Goal: Task Accomplishment & Management: Manage account settings

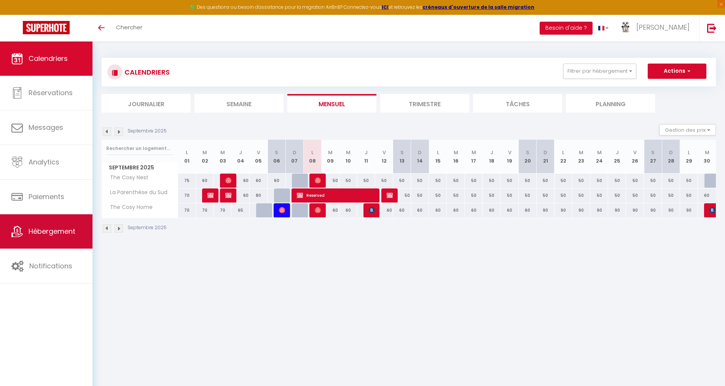
click at [56, 228] on span "Hébergement" at bounding box center [52, 232] width 47 height 10
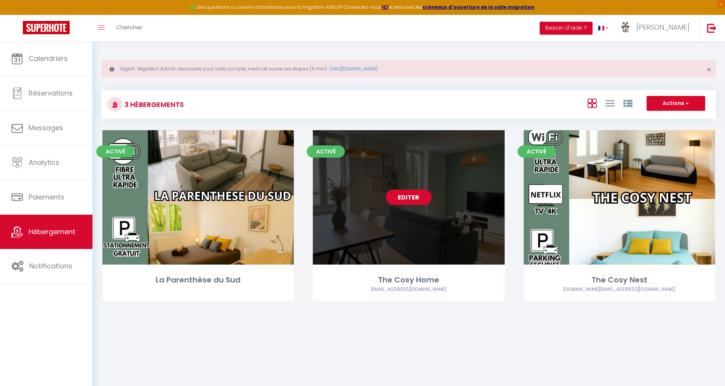
click at [412, 198] on link "Editer" at bounding box center [409, 197] width 46 height 15
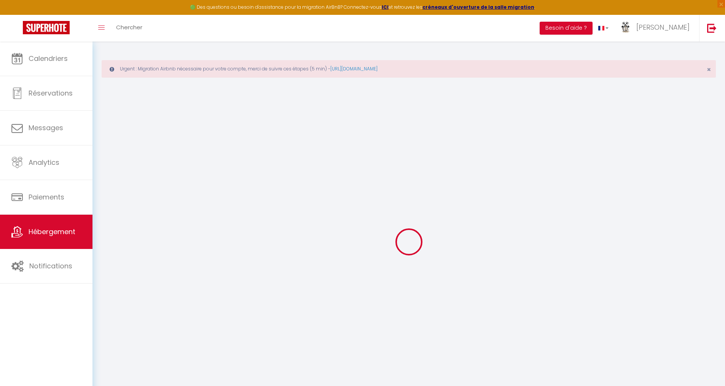
select select "17953-647838700885455846"
select select "+ 20 %"
select select "+ 35 %"
select select "+ 10 %"
select select
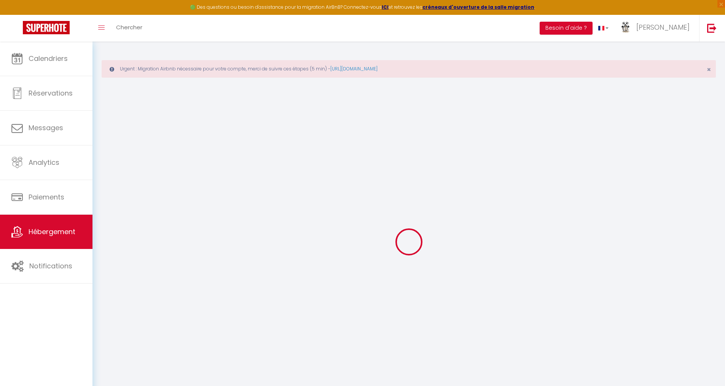
checkbox input "false"
select select "270"
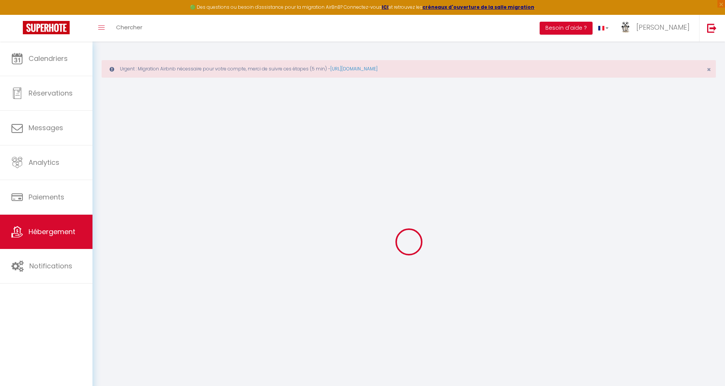
select select "well_reviewed_guests"
select select "EUR"
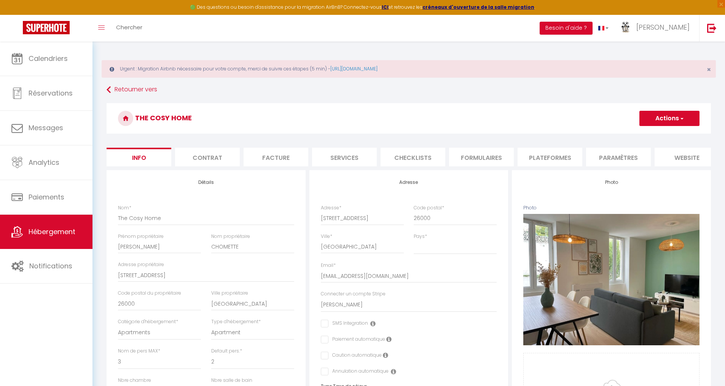
click at [542, 158] on li "Plateformes" at bounding box center [550, 157] width 65 height 19
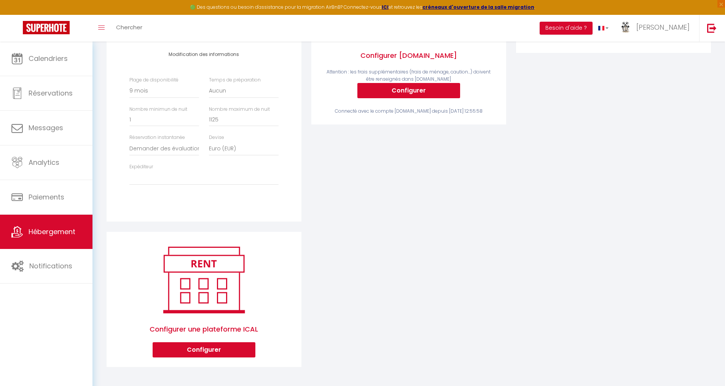
scroll to position [225, 0]
click at [182, 149] on select "Activée Demander des évaluations positives" at bounding box center [164, 148] width 70 height 14
click at [176, 179] on select "[EMAIL_ADDRESS][DOMAIN_NAME] [EMAIL_ADDRESS][DOMAIN_NAME] [EMAIL_ADDRESS][PERSO…" at bounding box center [203, 178] width 149 height 14
select select "7654"
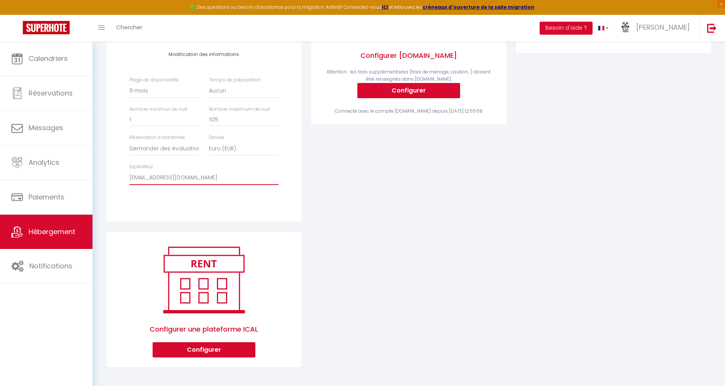
click at [129, 171] on select "[EMAIL_ADDRESS][DOMAIN_NAME] [EMAIL_ADDRESS][DOMAIN_NAME] [EMAIL_ADDRESS][PERSO…" at bounding box center [203, 178] width 149 height 14
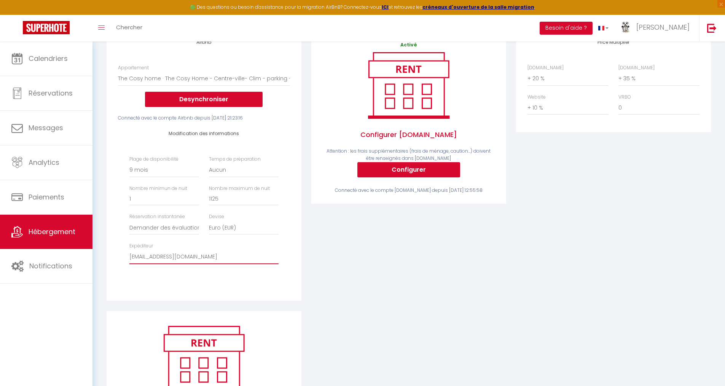
scroll to position [35, 0]
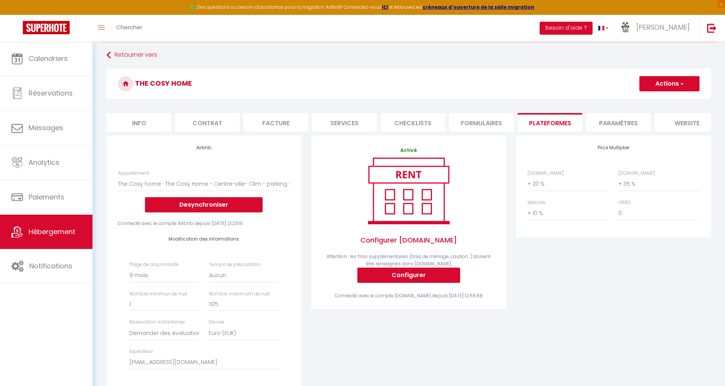
click at [662, 83] on button "Actions" at bounding box center [670, 83] width 60 height 15
click at [658, 100] on link "Enregistrer" at bounding box center [669, 101] width 60 height 10
select select "270"
select select "well_reviewed_guests"
select select "EUR"
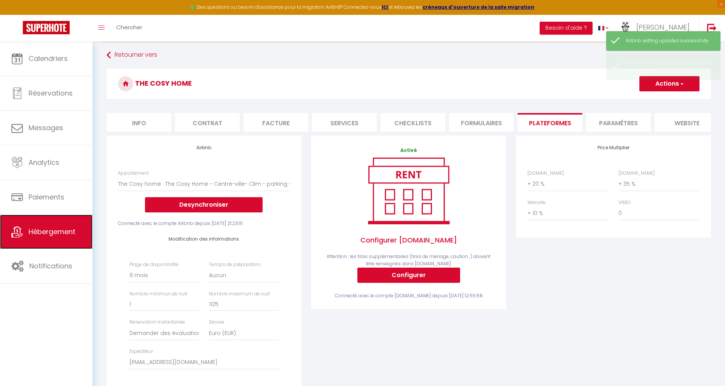
click at [42, 230] on span "Hébergement" at bounding box center [52, 232] width 47 height 10
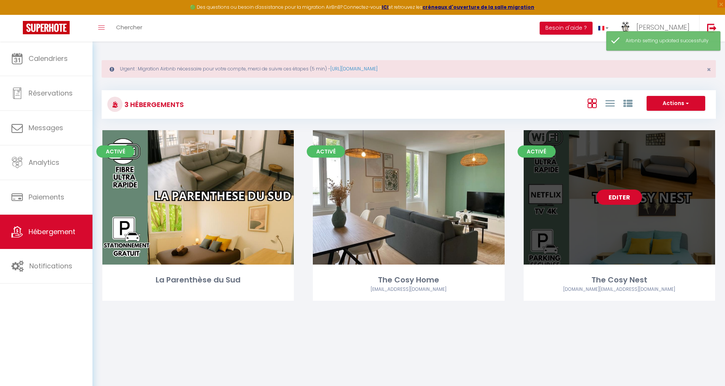
click at [628, 198] on link "Editer" at bounding box center [620, 197] width 46 height 15
click at [615, 197] on link "Editer" at bounding box center [620, 197] width 46 height 15
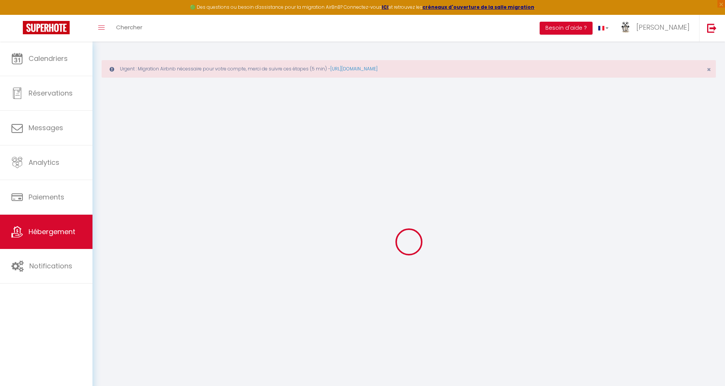
select select
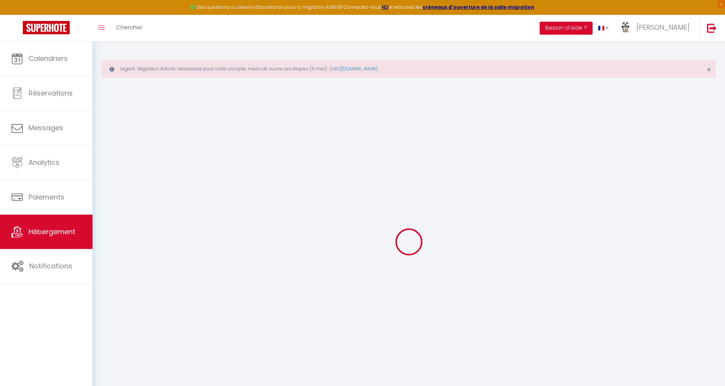
select select
checkbox input "false"
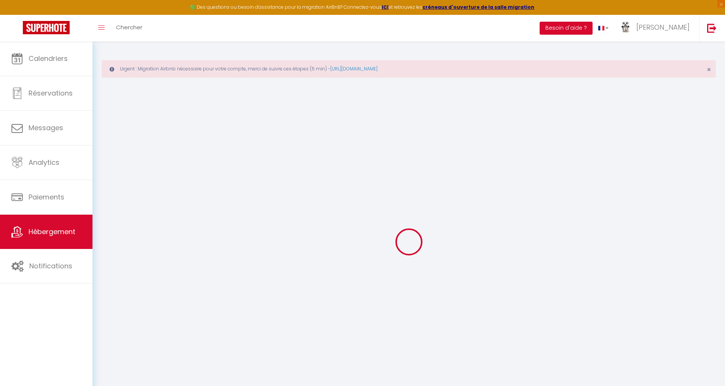
select select
type input "The Cosy Nest"
type input "Stephane"
type input "ARAKELIAN"
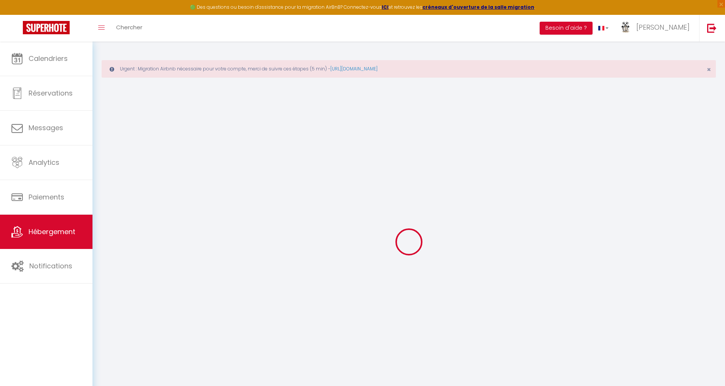
type input "360 Montée de la Petite Collonge"
type input "69400"
type input "Gleizé"
type input "60"
type input "40"
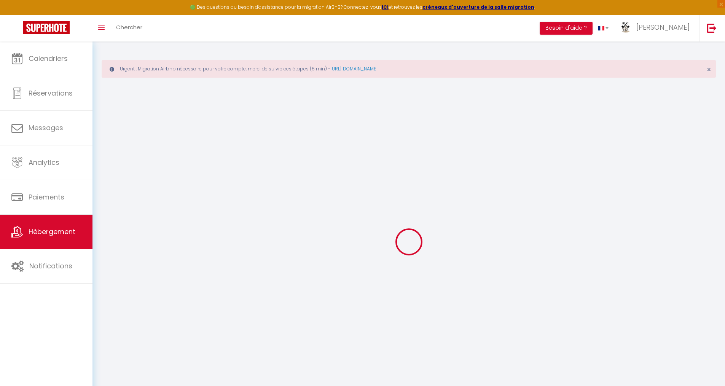
type input "5"
type input "3.3"
type input "300"
select select
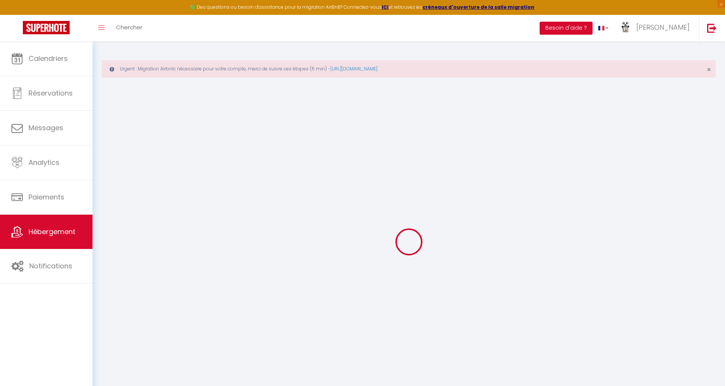
select select
type input "[STREET_ADDRESS]"
type input "26000"
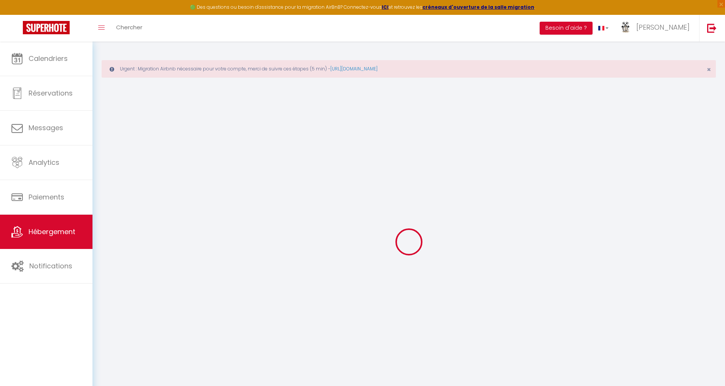
type input "[GEOGRAPHIC_DATA]"
type input "[EMAIL_ADDRESS][DOMAIN_NAME]"
select select "13165"
checkbox input "false"
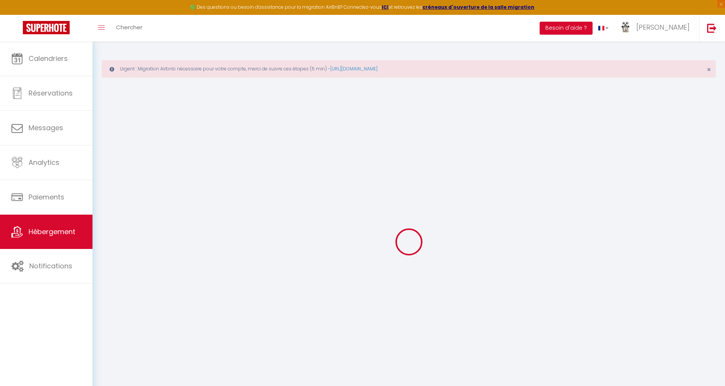
checkbox input "false"
radio input "true"
type input "25"
type input "30"
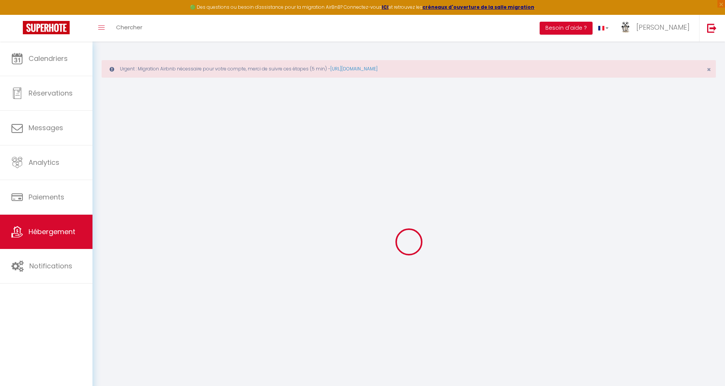
type input "0"
select select
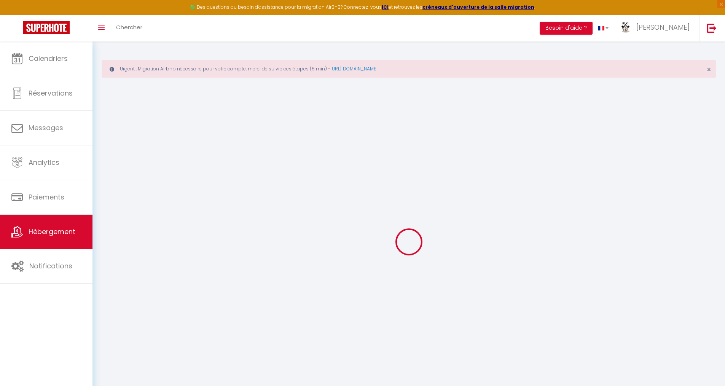
select select
checkbox input "false"
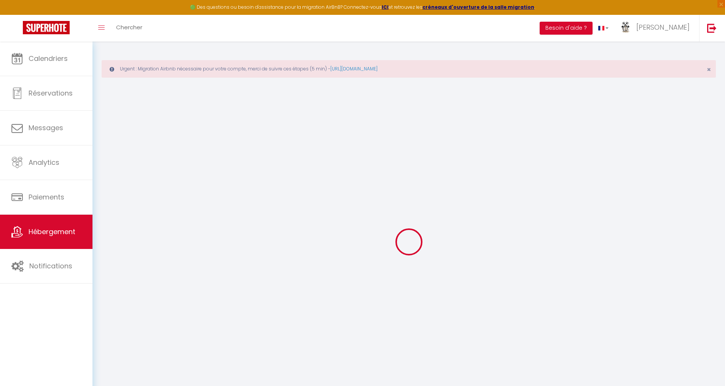
checkbox input "false"
select select
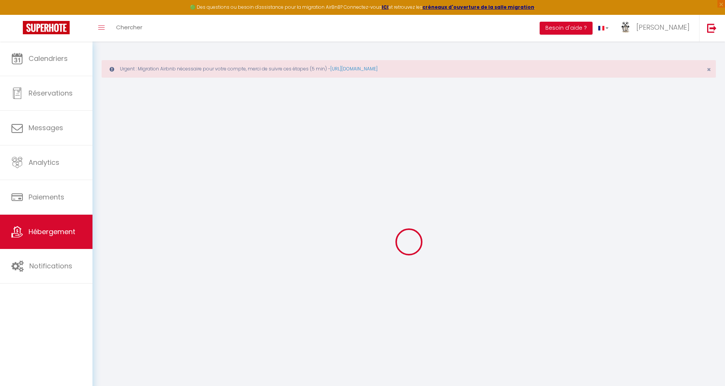
select select
checkbox input "false"
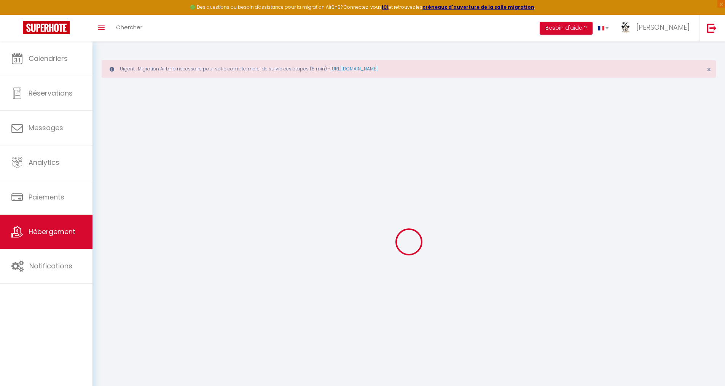
checkbox input "false"
select select
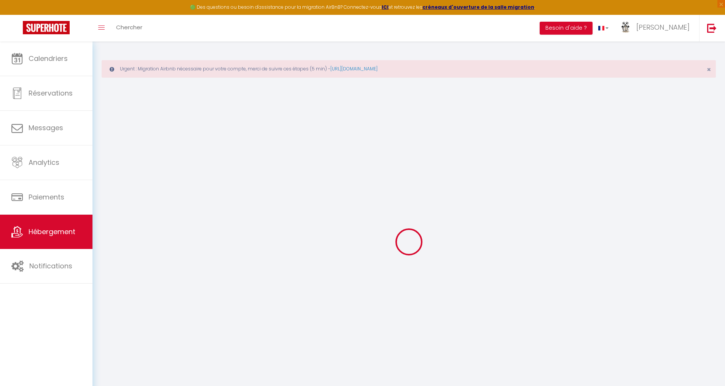
select select
checkbox input "false"
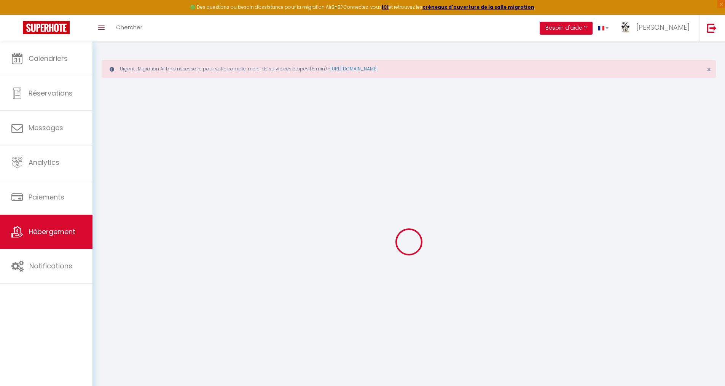
select select "+ 20 %"
select select "+ 25 %"
select select "+ 10 %"
checkbox input "false"
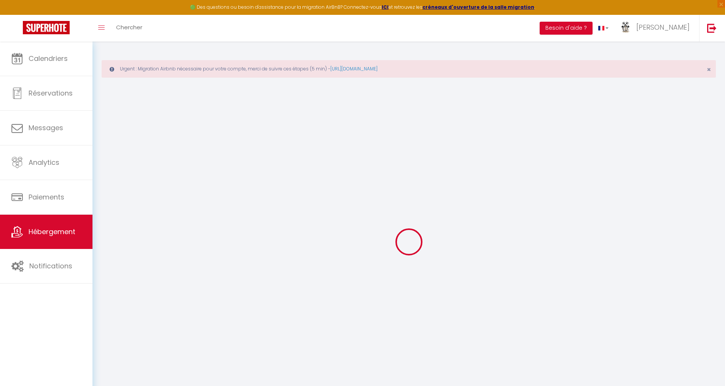
checkbox input "false"
select select "180"
select select "well_reviewed_guests"
select select "EUR"
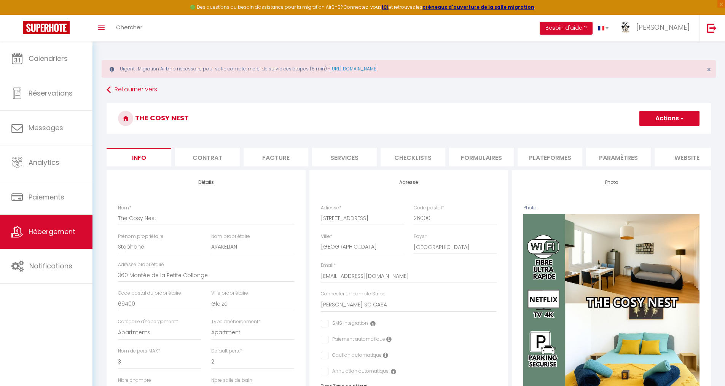
click at [546, 157] on li "Plateformes" at bounding box center [550, 157] width 65 height 19
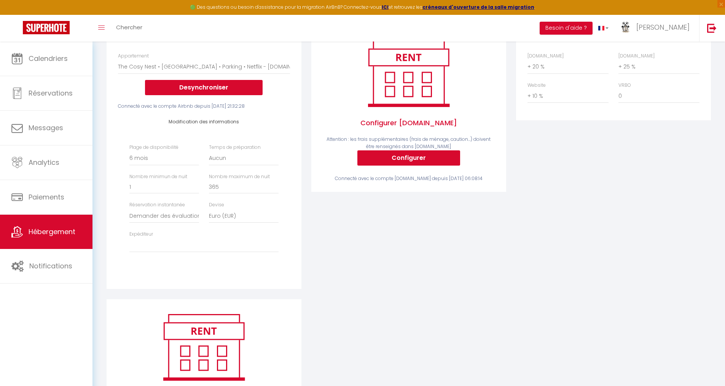
scroll to position [152, 0]
click at [180, 249] on select "[EMAIL_ADDRESS][DOMAIN_NAME] [EMAIL_ADDRESS][DOMAIN_NAME] [EMAIL_ADDRESS][PERSO…" at bounding box center [203, 245] width 149 height 14
select select "7654"
click at [129, 243] on select "[EMAIL_ADDRESS][DOMAIN_NAME] [EMAIL_ADDRESS][DOMAIN_NAME] [EMAIL_ADDRESS][PERSO…" at bounding box center [203, 245] width 149 height 14
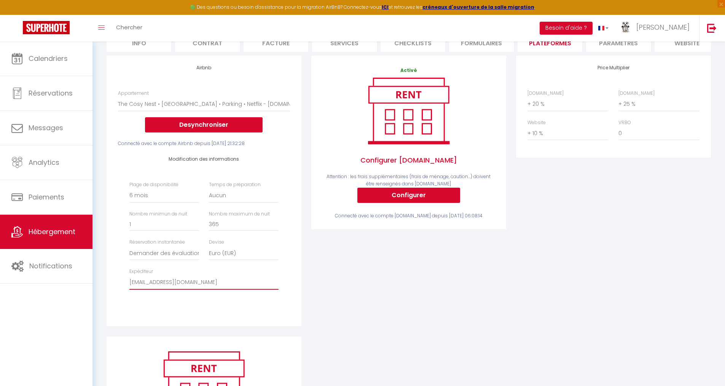
scroll to position [35, 0]
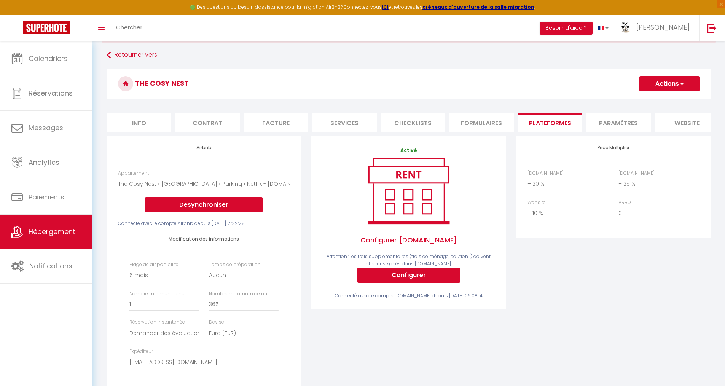
click at [658, 86] on button "Actions" at bounding box center [670, 83] width 60 height 15
click at [656, 100] on link "Enregistrer" at bounding box center [669, 101] width 60 height 10
select select "180"
select select "well_reviewed_guests"
select select "EUR"
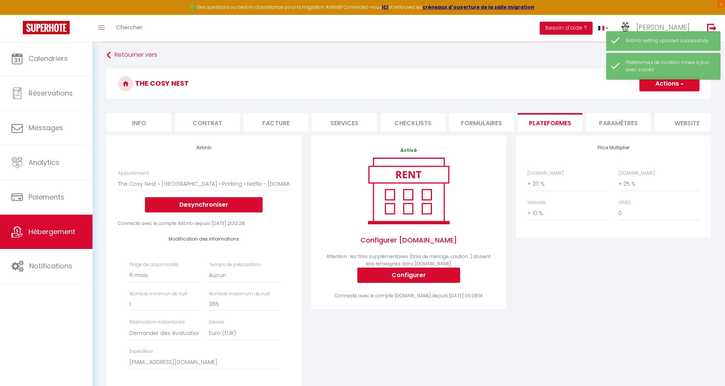
click at [619, 125] on li "Paramètres" at bounding box center [618, 122] width 65 height 19
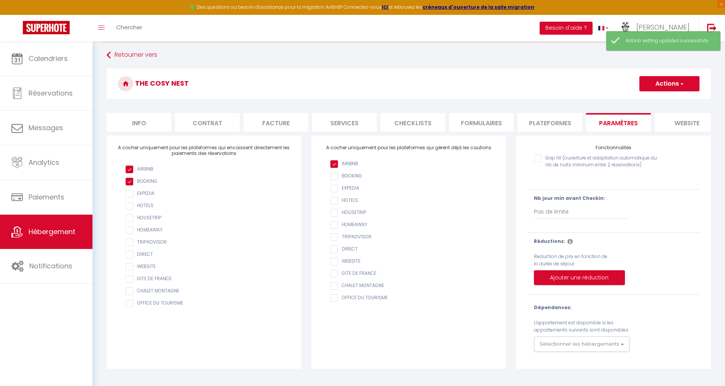
click at [149, 119] on li "Info" at bounding box center [139, 122] width 65 height 19
checkbox input "false"
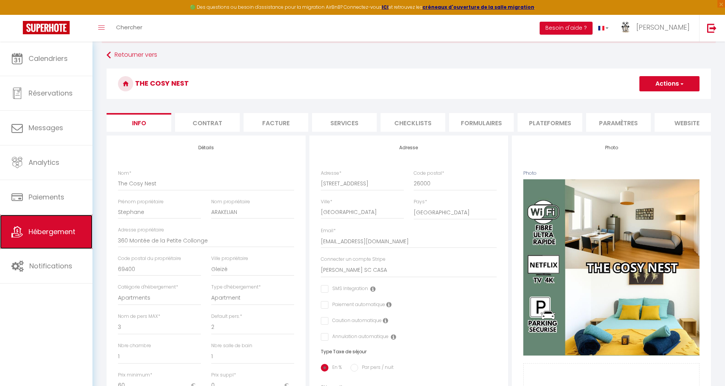
click at [53, 233] on span "Hébergement" at bounding box center [52, 232] width 47 height 10
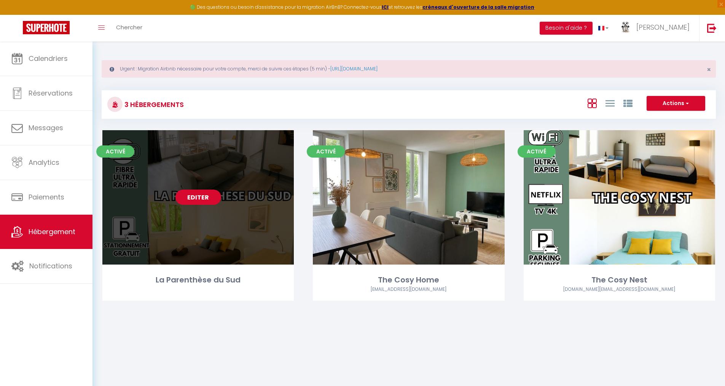
click at [198, 196] on link "Editer" at bounding box center [199, 197] width 46 height 15
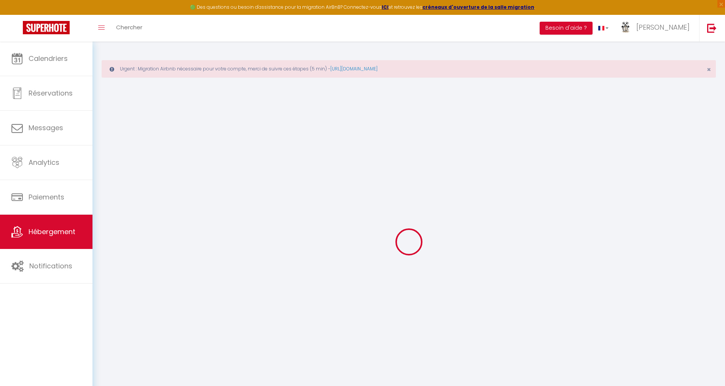
select select "+ 20 %"
select select "+ 35 %"
select select "+ 10 %"
checkbox input "false"
select select
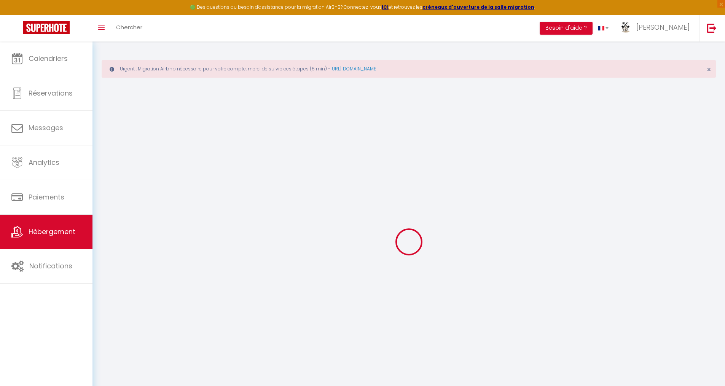
checkbox input "false"
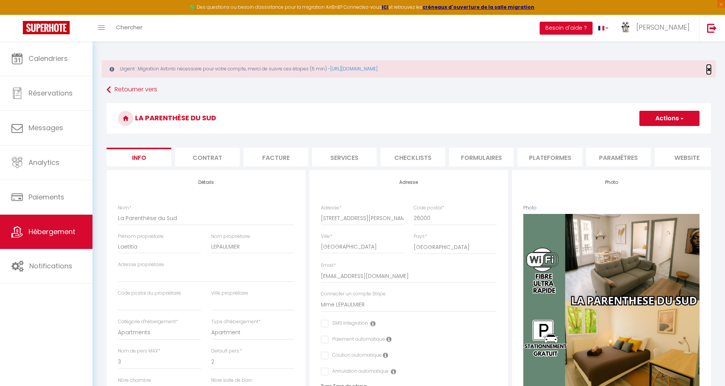
click at [709, 70] on span "×" at bounding box center [709, 70] width 4 height 10
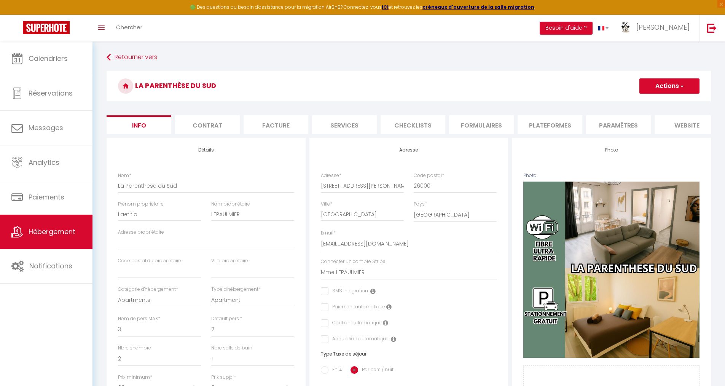
click at [545, 125] on li "Plateformes" at bounding box center [550, 124] width 65 height 19
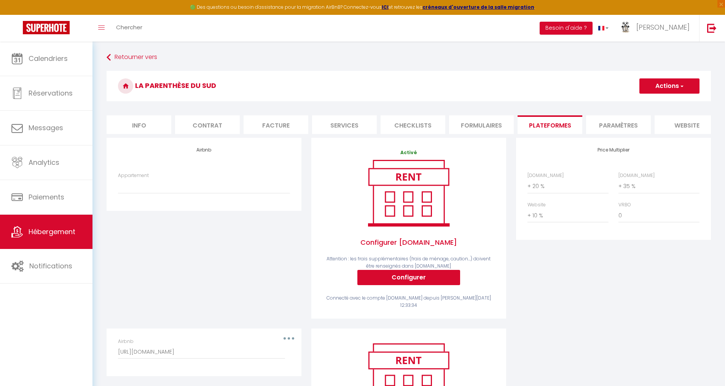
click at [614, 126] on li "Paramètres" at bounding box center [618, 124] width 65 height 19
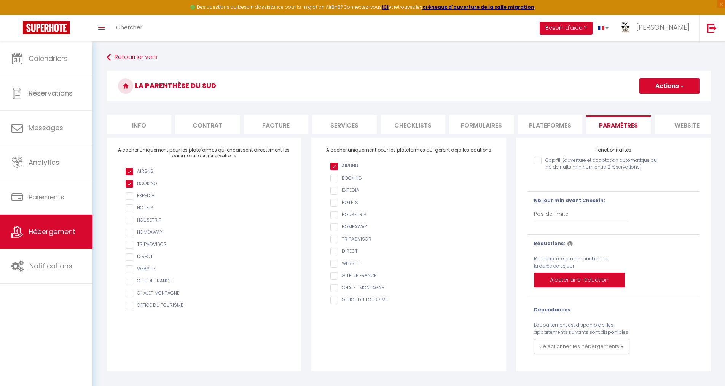
click at [141, 125] on li "Info" at bounding box center [139, 124] width 65 height 19
select select
checkbox input "false"
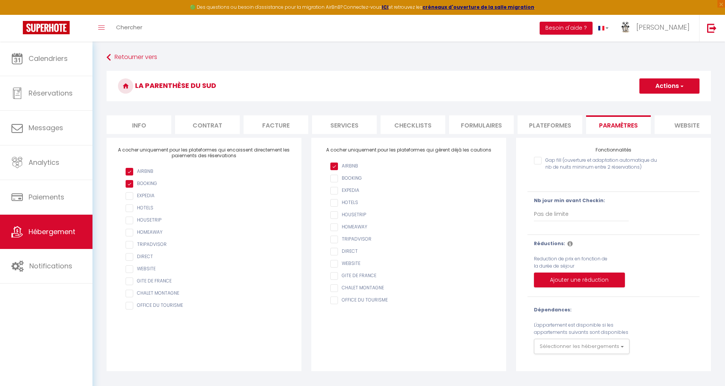
checkbox input "false"
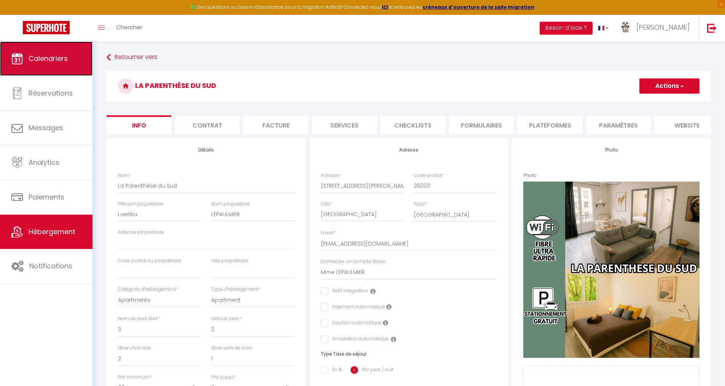
click at [42, 55] on span "Calendriers" at bounding box center [48, 59] width 39 height 10
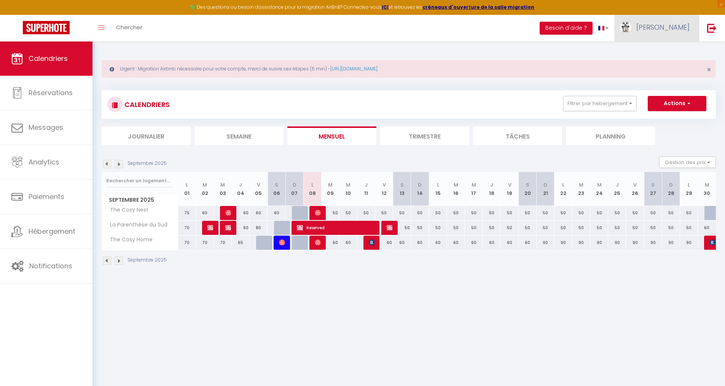
click at [672, 29] on span "[PERSON_NAME]" at bounding box center [663, 27] width 53 height 10
click at [666, 54] on link "Paramètres" at bounding box center [669, 52] width 56 height 13
select select "fr"
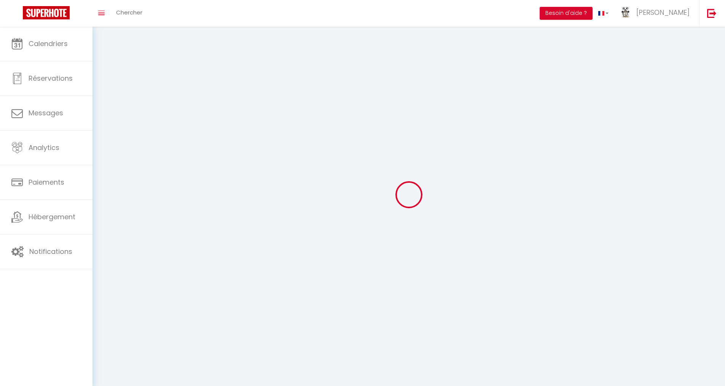
type input "[PERSON_NAME]"
type input "CORDEIL"
type input "0785108114"
type input "[STREET_ADDRESS][PERSON_NAME]"
type input "26000"
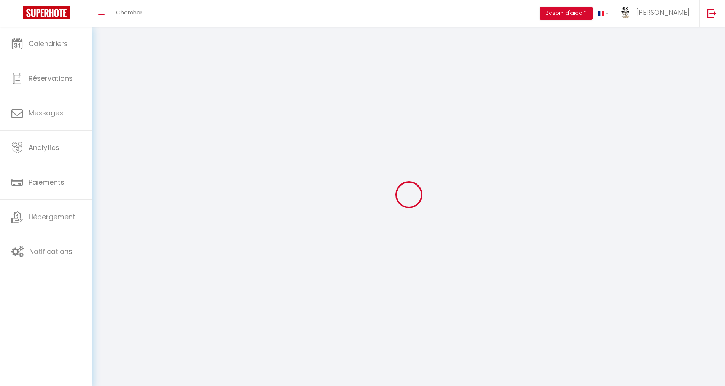
type input "[GEOGRAPHIC_DATA]"
type input "ejB5z2BiB6B2ZOrDTfIygHAh1"
type input "GouSJ6HDbEhDkZPTZFnFToOh2"
type input "[URL][DOMAIN_NAME]"
type input "ejB5z2BiB6B2ZOrDTfIygHAh1"
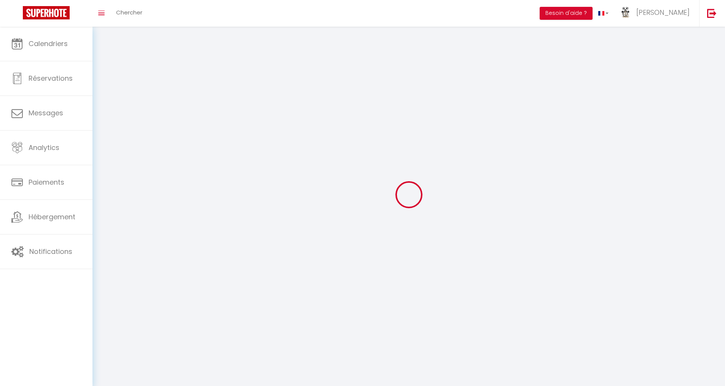
type input "GouSJ6HDbEhDkZPTZFnFToOh2"
type input "[URL][DOMAIN_NAME]"
select select "28"
select select "fr"
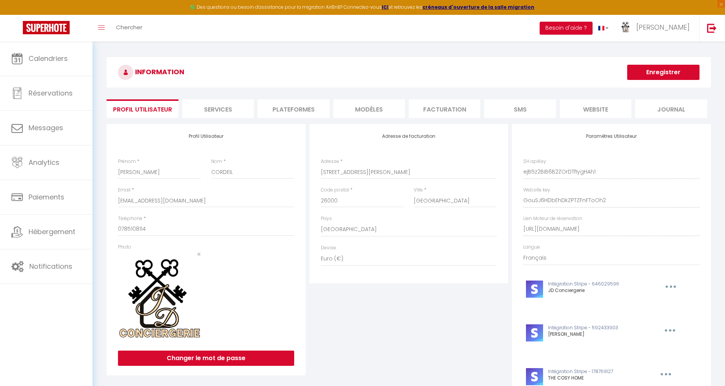
click at [447, 108] on li "Facturation" at bounding box center [445, 108] width 72 height 19
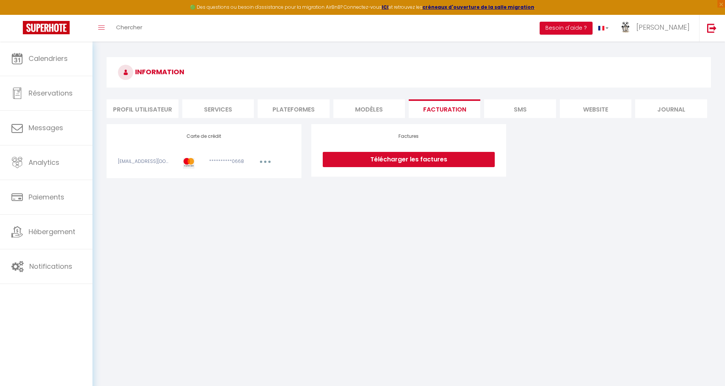
click at [131, 112] on li "Profil Utilisateur" at bounding box center [143, 108] width 72 height 19
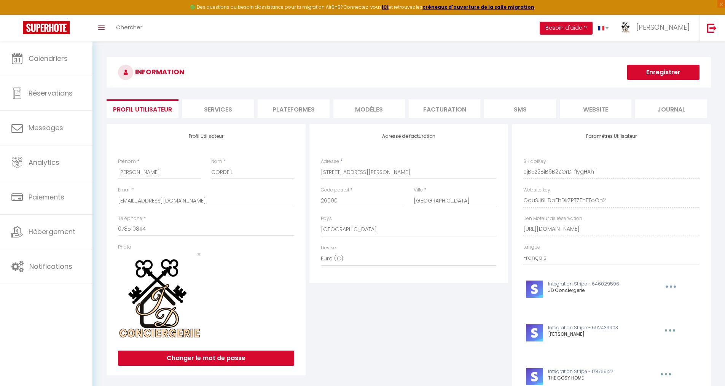
click at [217, 110] on li "Services" at bounding box center [218, 108] width 72 height 19
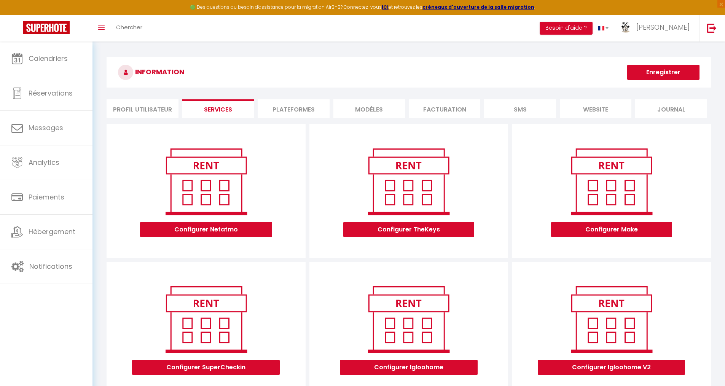
click at [300, 110] on li "Plateformes" at bounding box center [294, 108] width 72 height 19
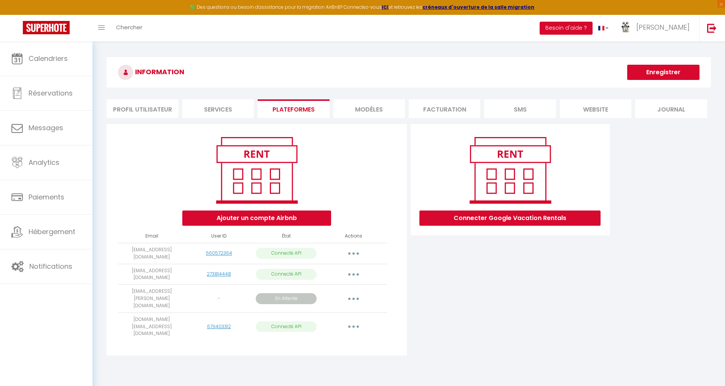
click at [373, 110] on li "MODÈLES" at bounding box center [370, 108] width 72 height 19
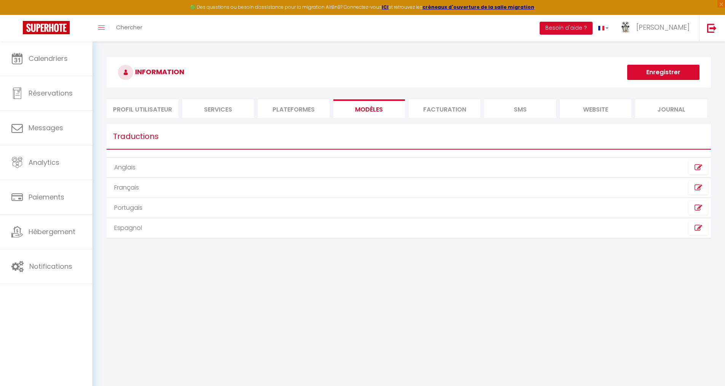
click at [456, 111] on li "Facturation" at bounding box center [445, 108] width 72 height 19
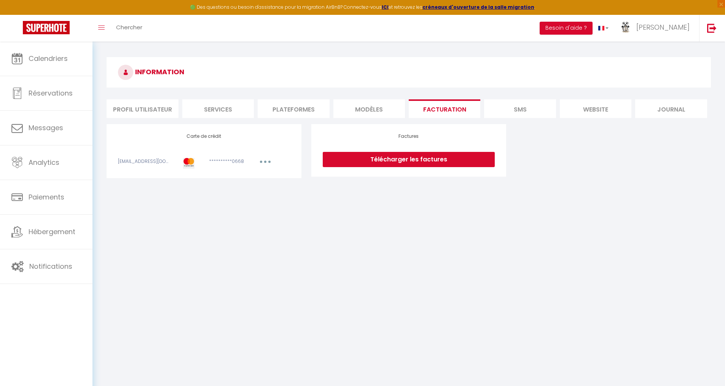
click at [517, 112] on li "SMS" at bounding box center [520, 108] width 72 height 19
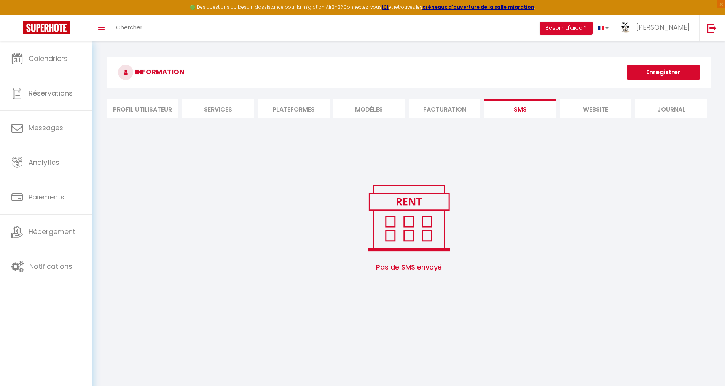
click at [594, 112] on li "website" at bounding box center [596, 108] width 72 height 19
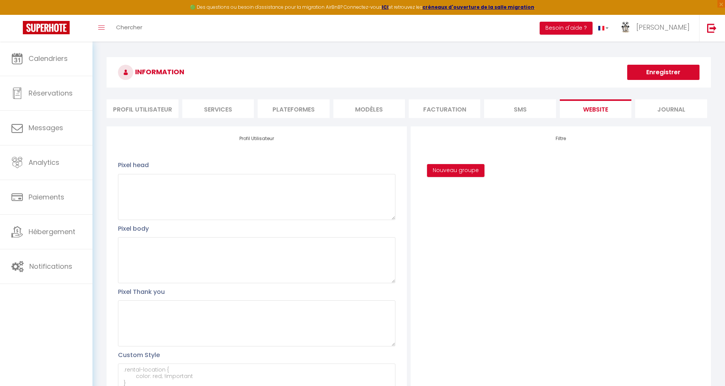
click at [671, 115] on li "Journal" at bounding box center [671, 108] width 72 height 19
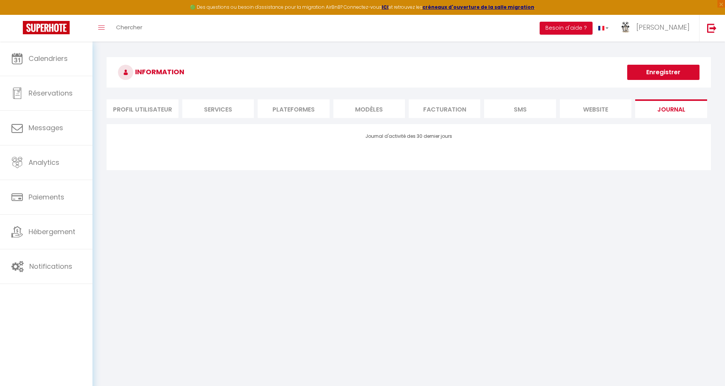
click at [596, 110] on li "website" at bounding box center [596, 108] width 72 height 19
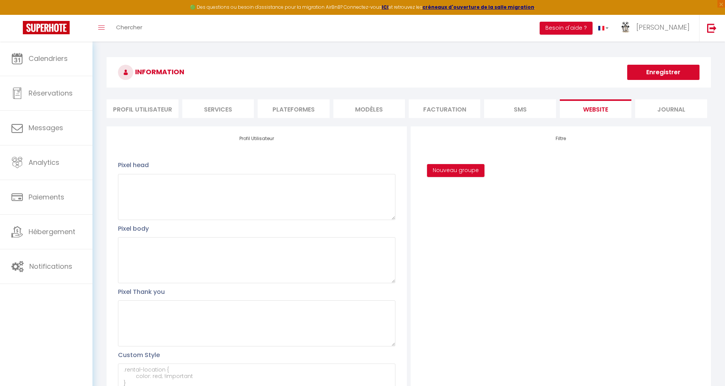
click at [527, 107] on li "SMS" at bounding box center [520, 108] width 72 height 19
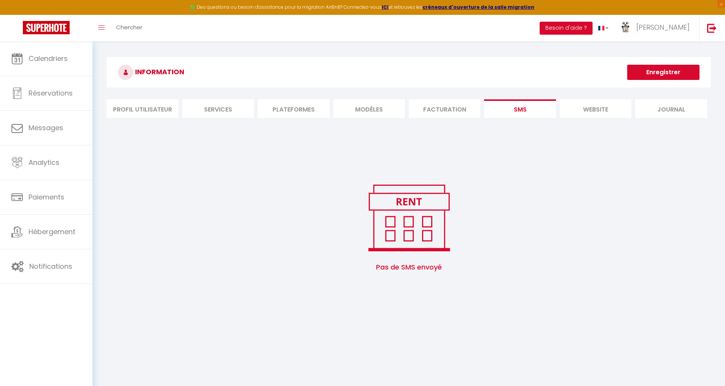
click at [429, 109] on li "Facturation" at bounding box center [445, 108] width 72 height 19
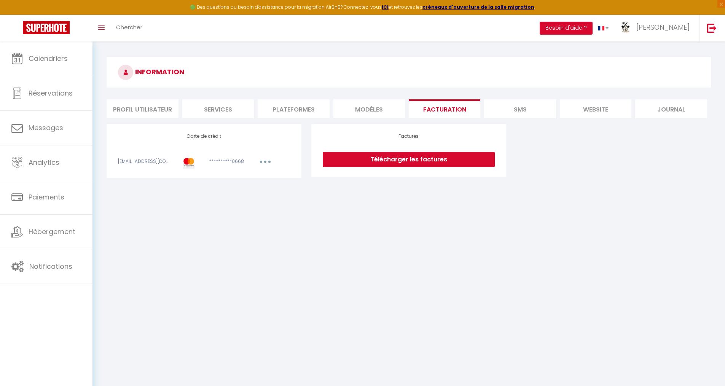
click at [373, 108] on li "MODÈLES" at bounding box center [370, 108] width 72 height 19
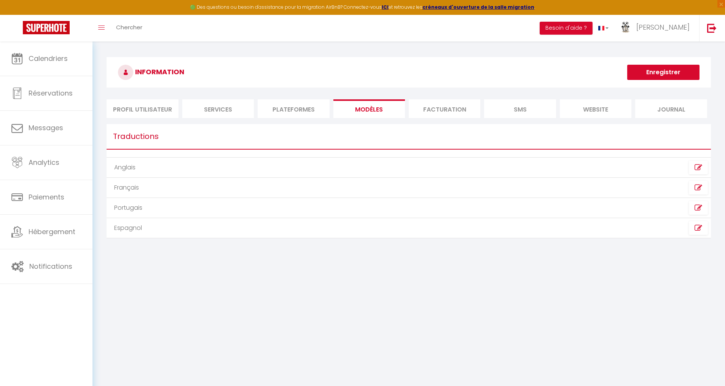
click at [306, 105] on li "Plateformes" at bounding box center [294, 108] width 72 height 19
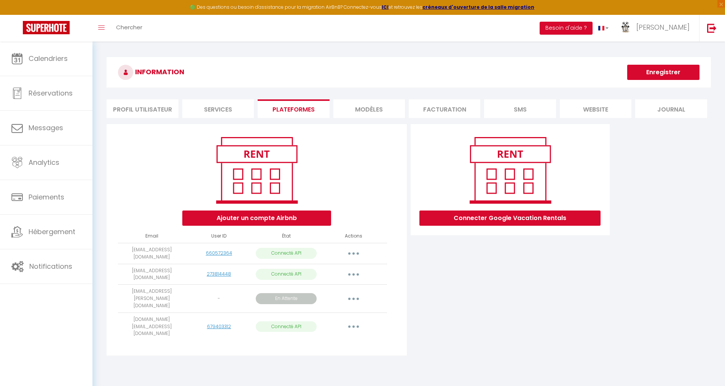
click at [152, 112] on li "Profil Utilisateur" at bounding box center [143, 108] width 72 height 19
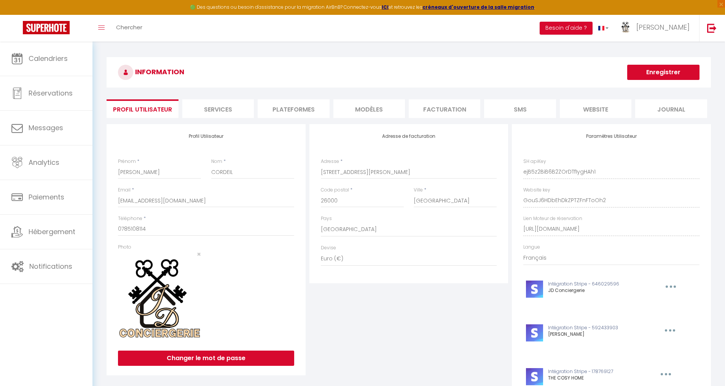
scroll to position [0, 43]
drag, startPoint x: 523, startPoint y: 230, endPoint x: 731, endPoint y: 230, distance: 207.9
click at [725, 230] on html "🟢 Des questions ou besoin d'assistance pour la migration AirBnB? Connectez-vous…" at bounding box center [362, 193] width 725 height 386
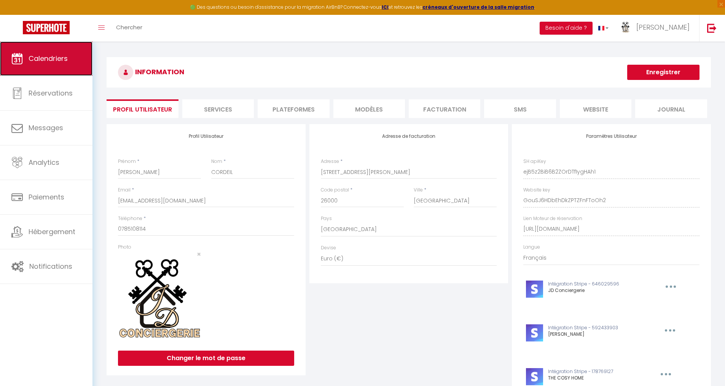
click at [27, 61] on link "Calendriers" at bounding box center [46, 59] width 93 height 34
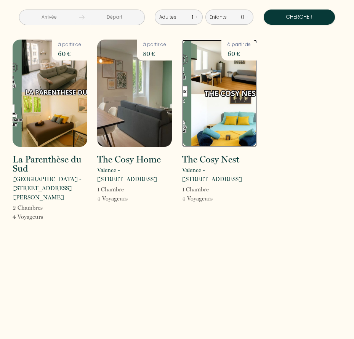
click at [202, 111] on img at bounding box center [219, 93] width 75 height 107
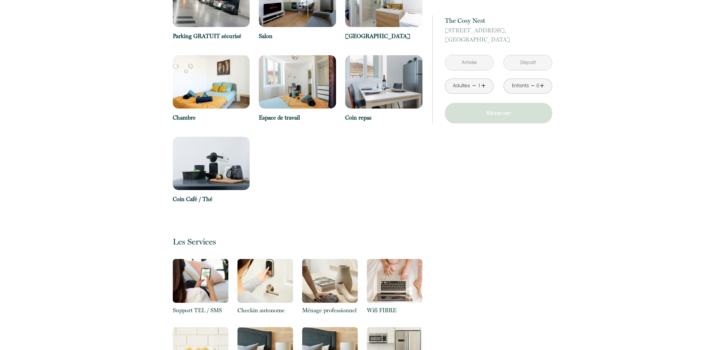
scroll to position [901, 0]
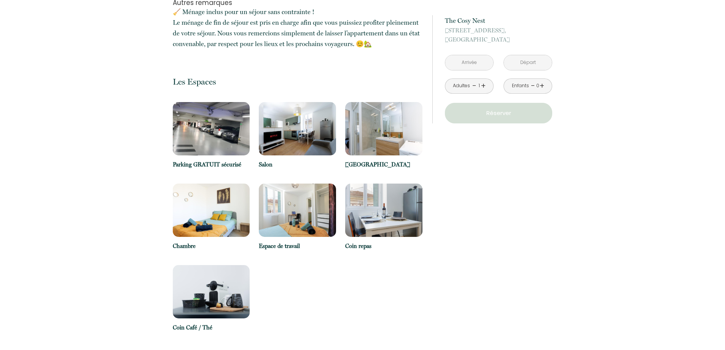
click at [353, 64] on input "text" at bounding box center [469, 62] width 48 height 15
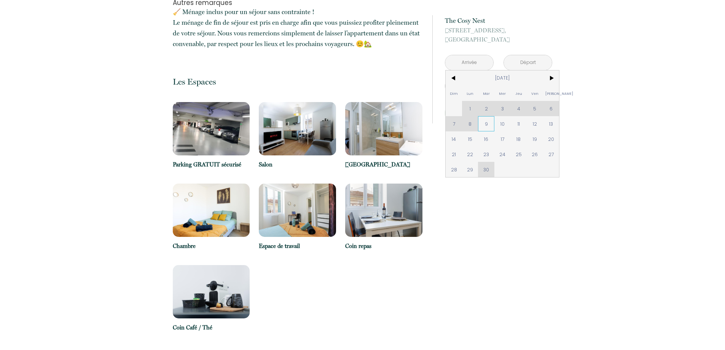
click at [353, 126] on span "9" at bounding box center [486, 123] width 16 height 15
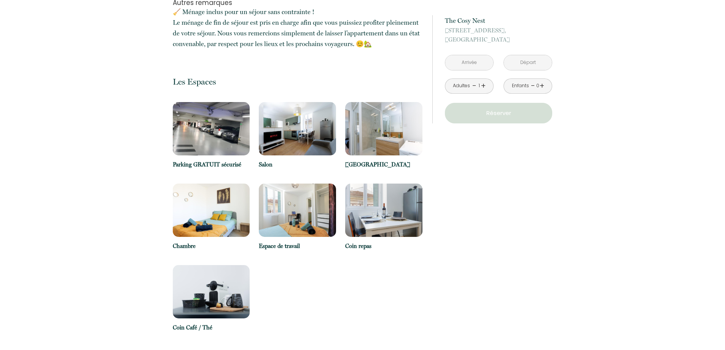
type input "[DATE]"
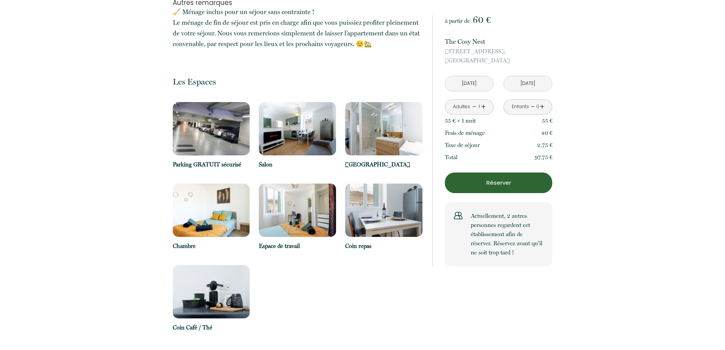
click at [353, 125] on div "55 € × 1 nuit 55 €" at bounding box center [498, 121] width 107 height 12
